Goal: Find specific page/section: Find specific page/section

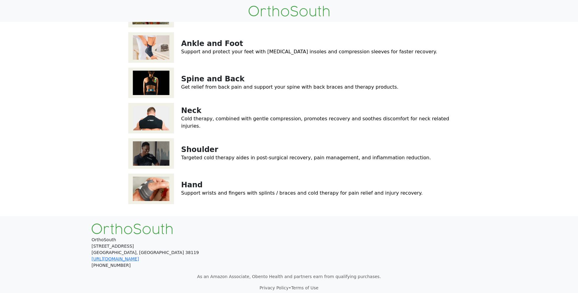
scroll to position [91, 0]
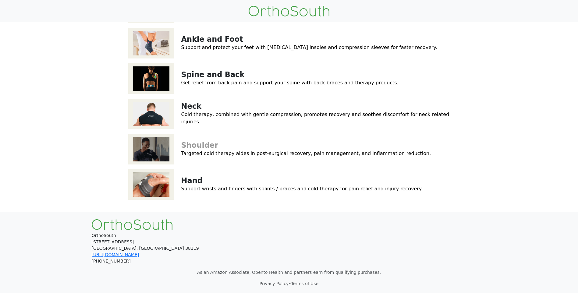
click at [190, 150] on link "Shoulder" at bounding box center [199, 145] width 37 height 9
click at [191, 8] on link "Knee" at bounding box center [191, 4] width 21 height 9
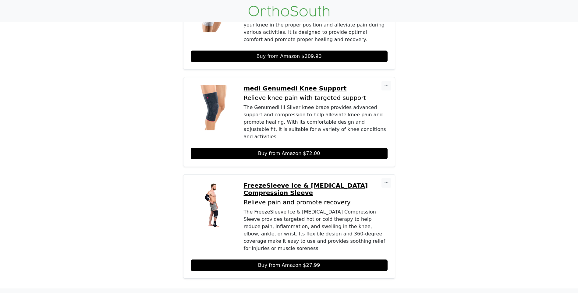
scroll to position [350, 0]
